Goal: Task Accomplishment & Management: Use online tool/utility

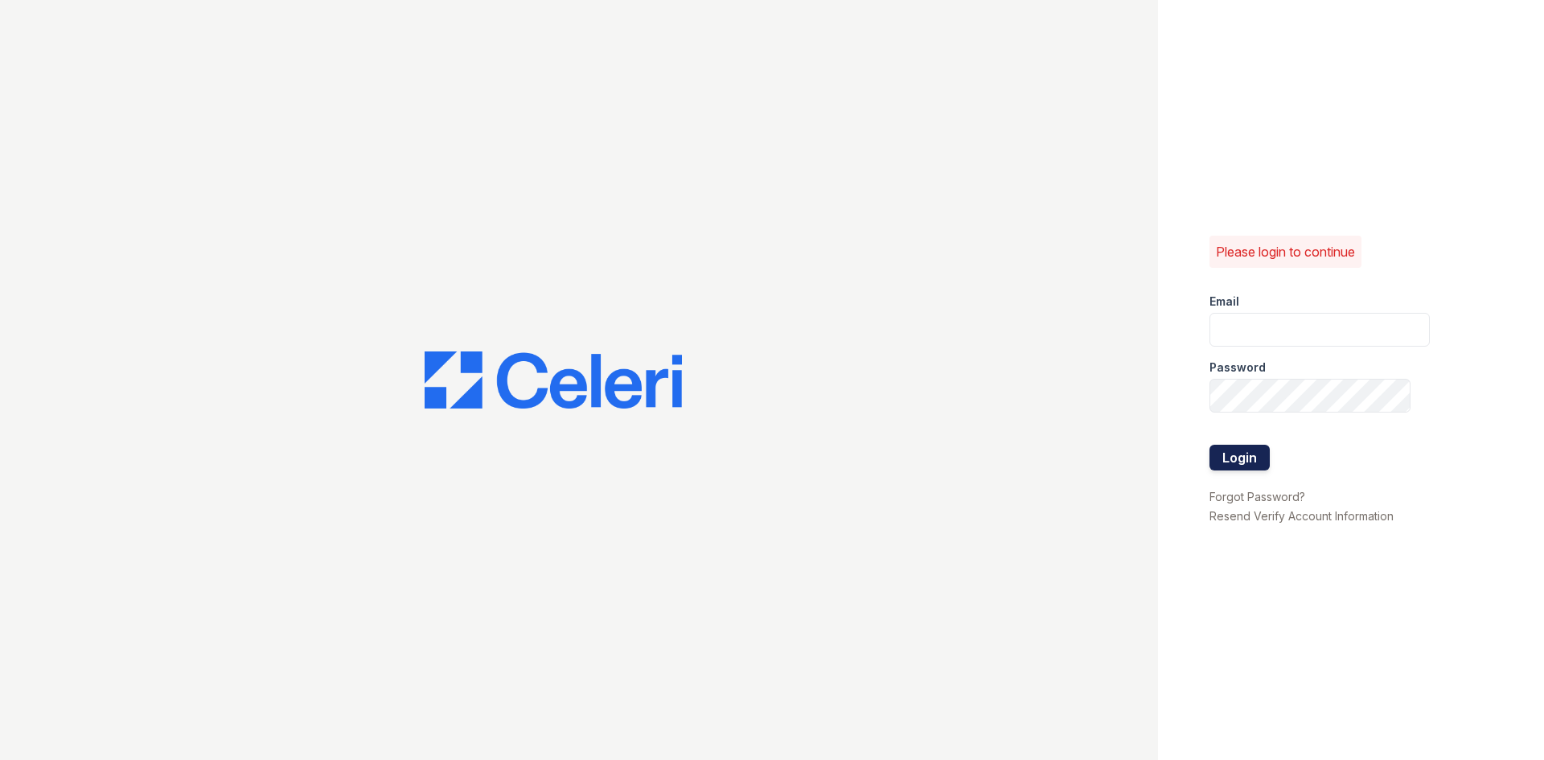
type input "siniguez@trinity-pm.com"
click at [1256, 446] on button "Login" at bounding box center [1239, 458] width 60 height 26
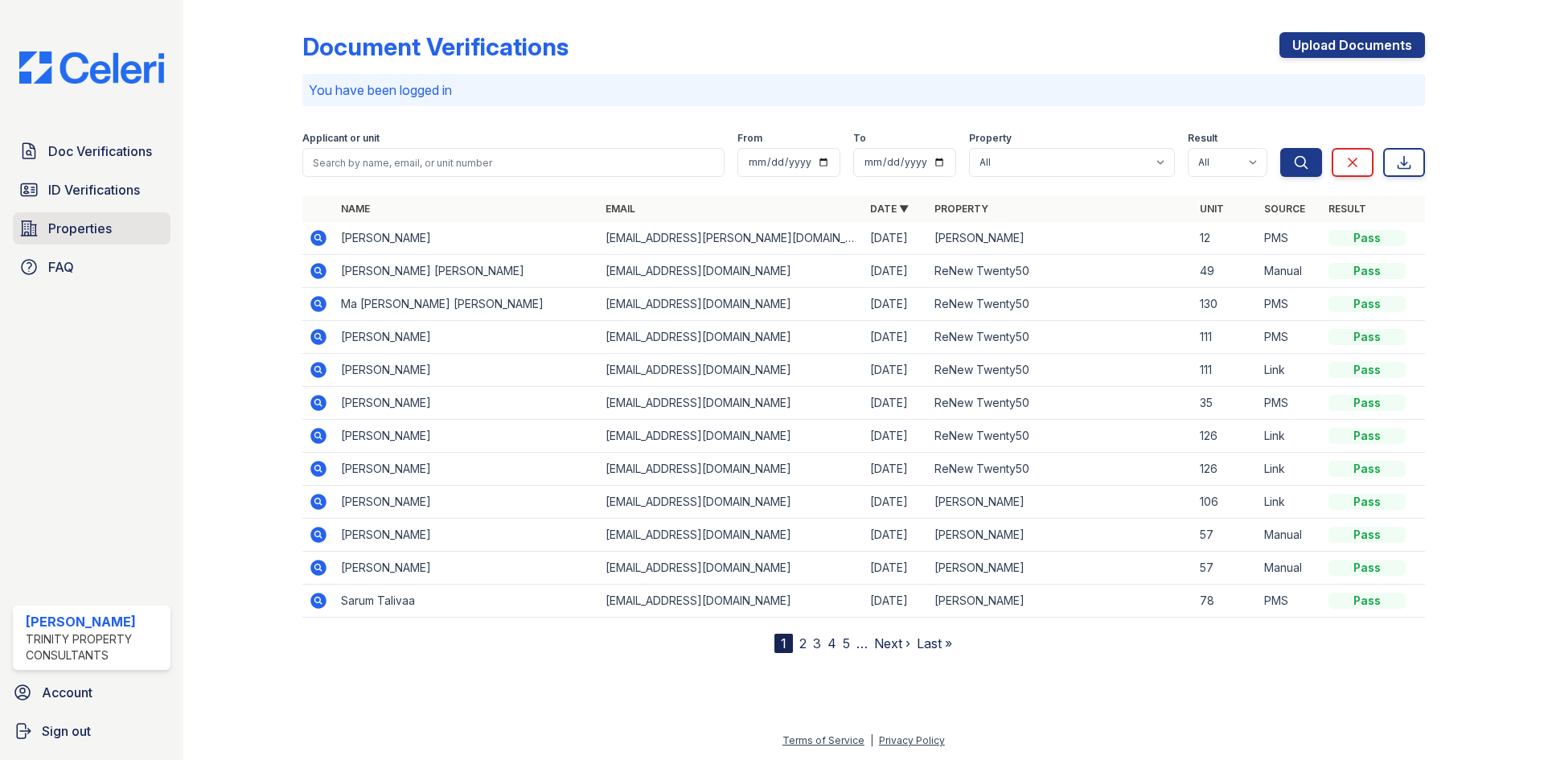
click at [124, 228] on link "Properties" at bounding box center [92, 228] width 158 height 32
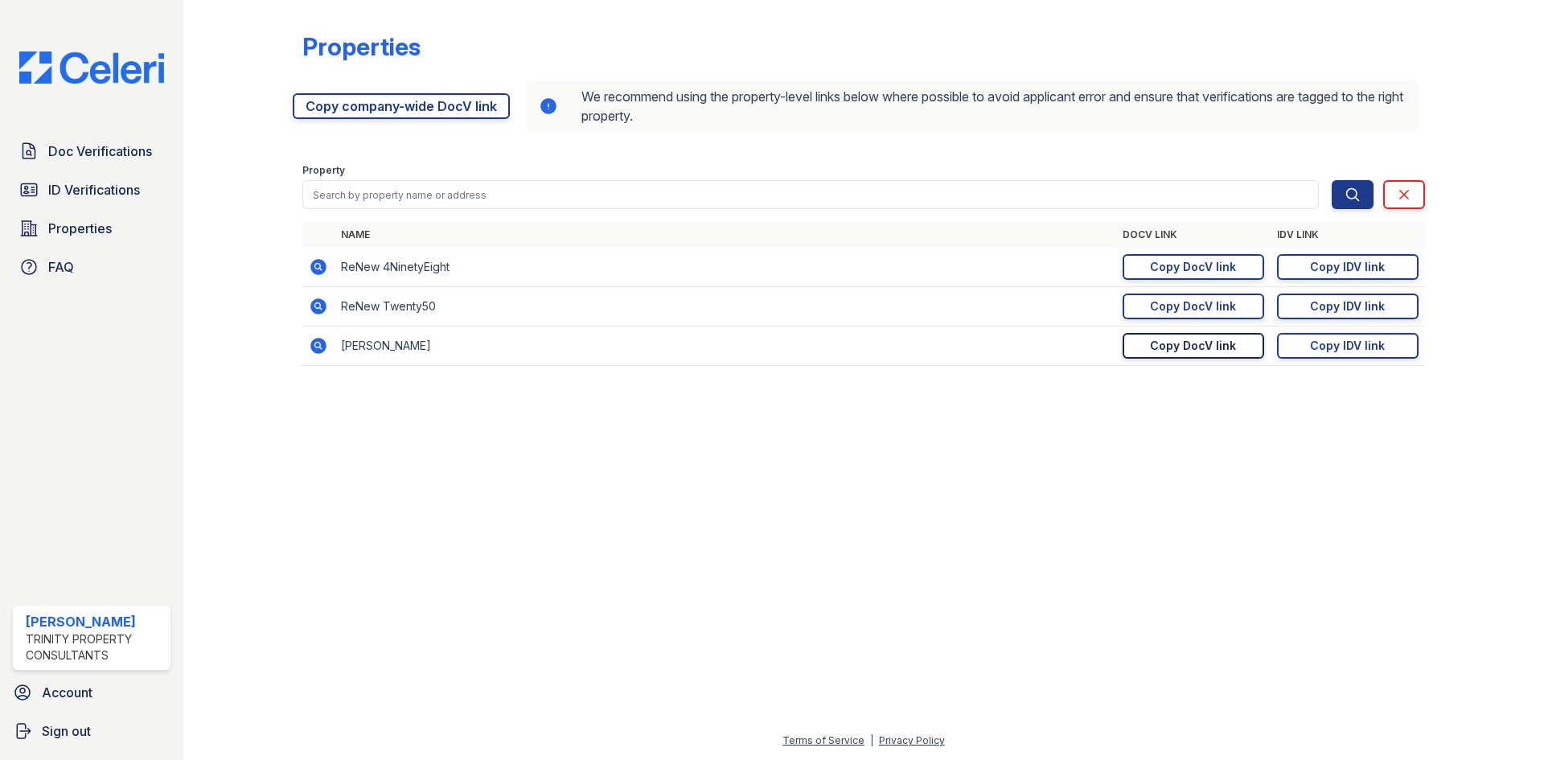
click at [1223, 339] on div "Copy DocV link" at bounding box center [1193, 346] width 86 height 16
click at [1366, 347] on div "Copy IDV link" at bounding box center [1347, 346] width 75 height 16
